Goal: Find specific page/section: Find specific page/section

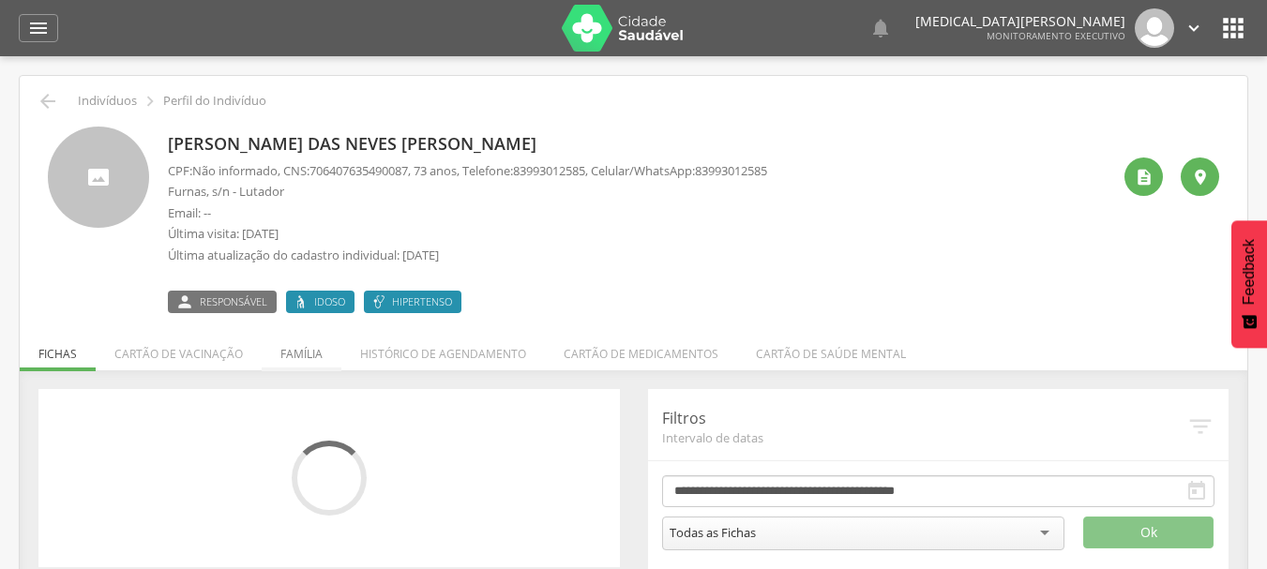
click at [303, 359] on li "Família" at bounding box center [302, 349] width 80 height 44
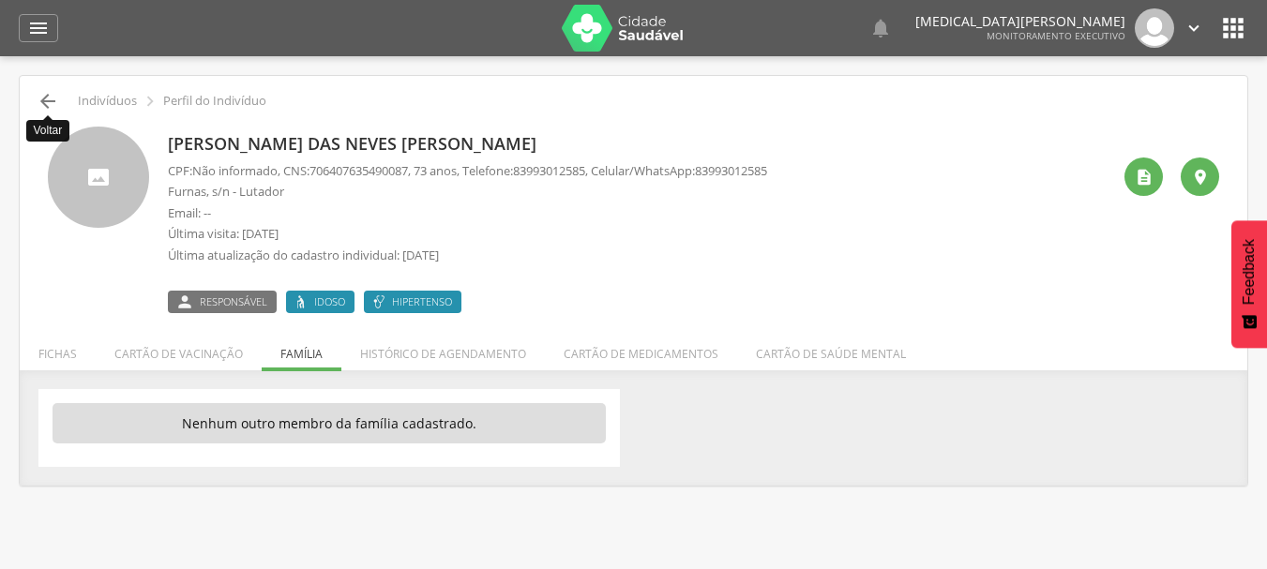
click at [50, 92] on icon "" at bounding box center [48, 101] width 23 height 23
click at [49, 102] on icon "" at bounding box center [48, 101] width 23 height 23
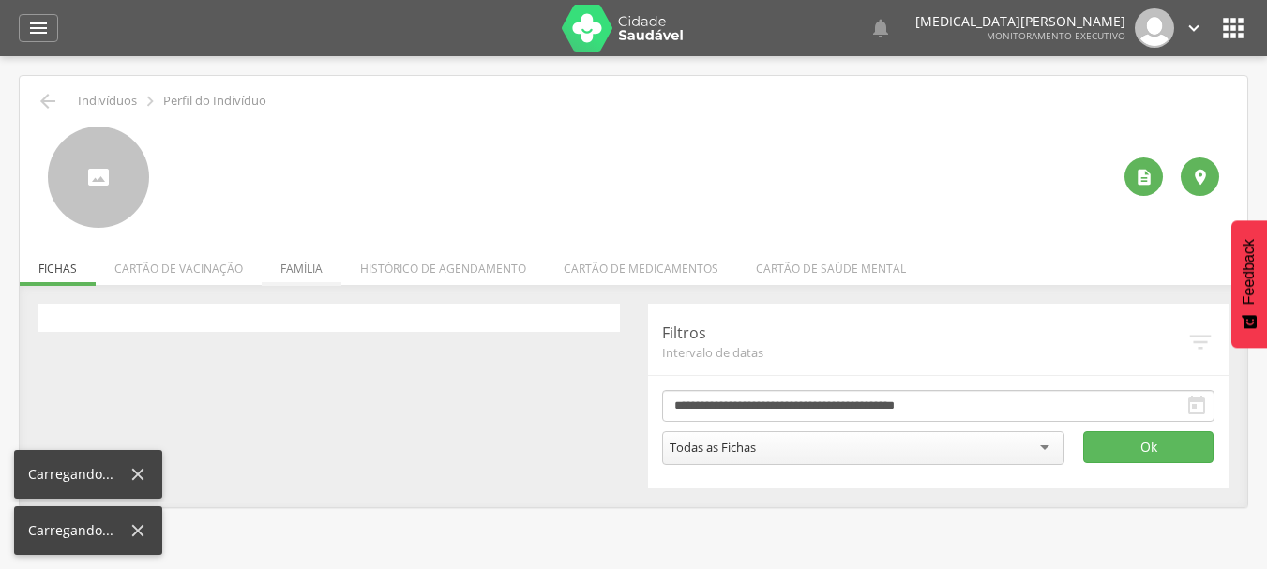
click at [299, 263] on li "Família" at bounding box center [302, 264] width 80 height 44
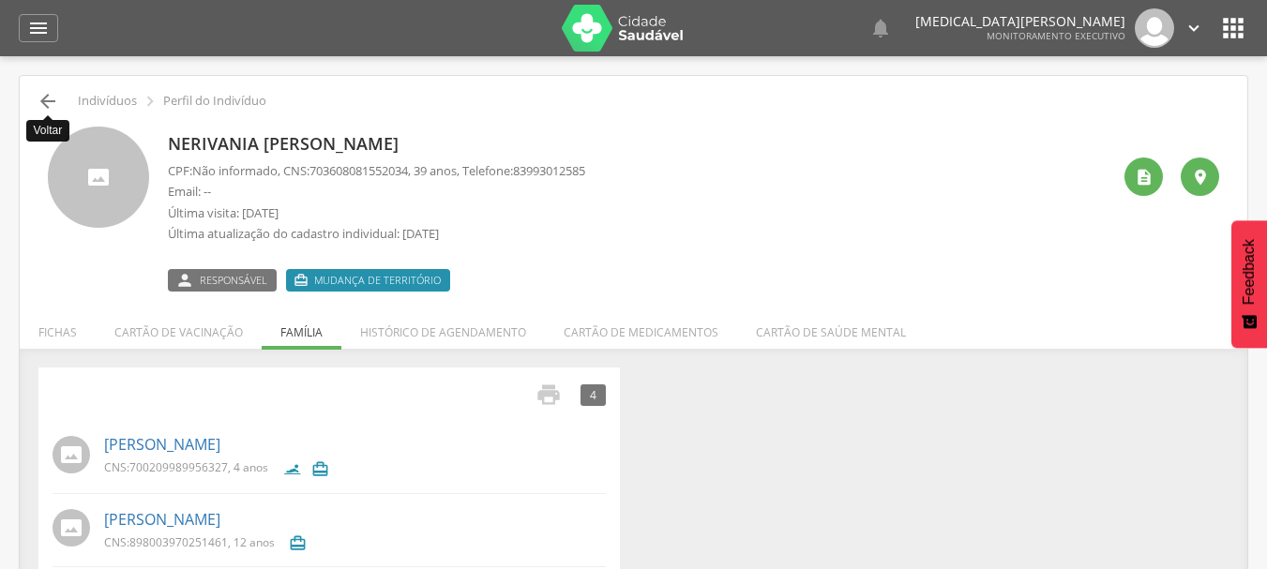
click at [51, 97] on icon "" at bounding box center [48, 101] width 23 height 23
click at [47, 99] on icon "" at bounding box center [48, 101] width 23 height 23
